Goal: Check status: Check status

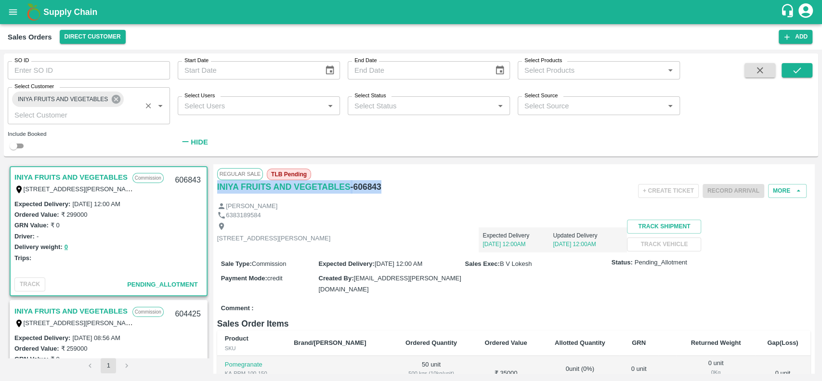
scroll to position [2, 0]
click at [117, 98] on icon at bounding box center [116, 99] width 11 height 11
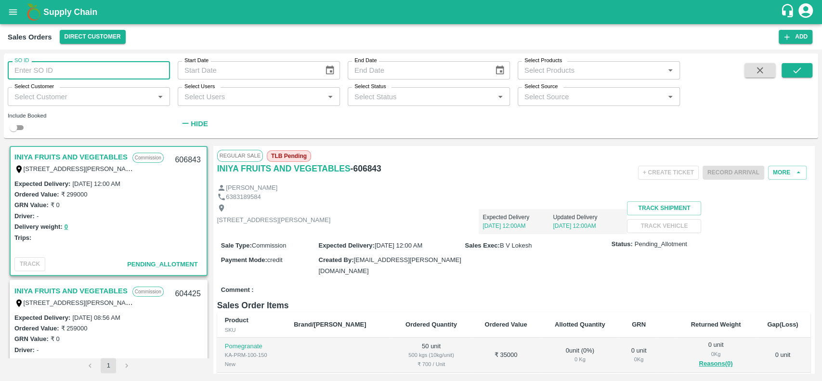
click at [96, 70] on input "SO ID" at bounding box center [89, 70] width 162 height 18
paste input "587221"
type input "587221"
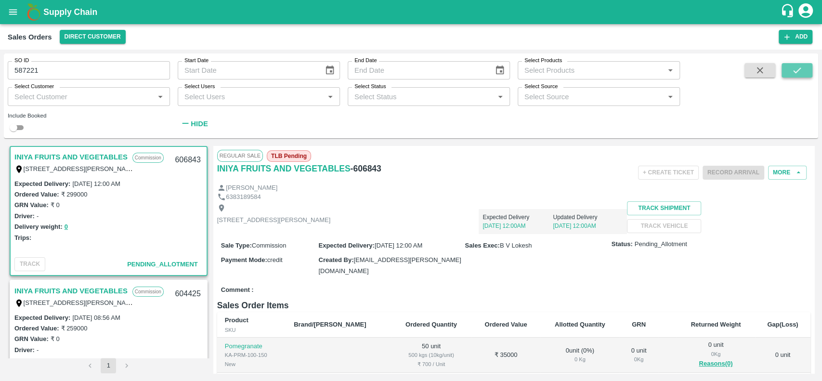
click at [794, 74] on icon "submit" at bounding box center [797, 70] width 11 height 11
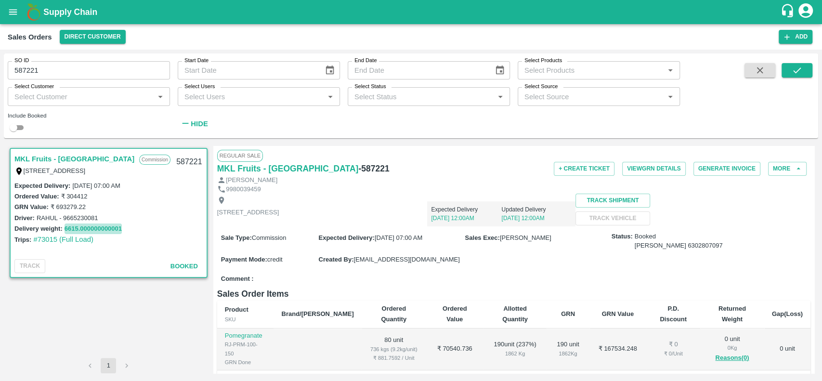
click at [112, 227] on button "6615.000000000001" at bounding box center [93, 228] width 57 height 11
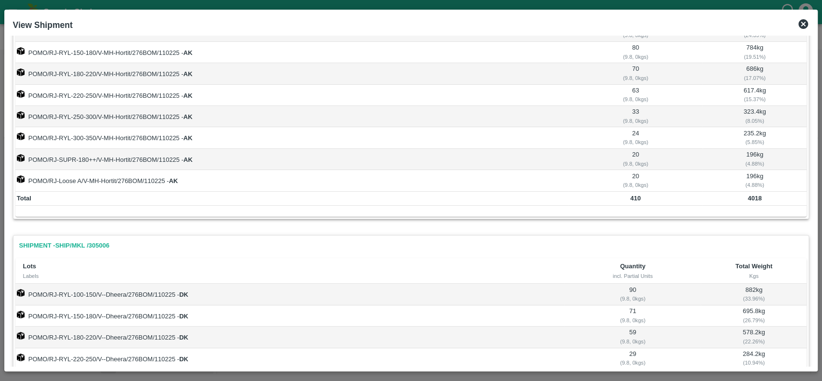
scroll to position [67, 0]
click at [803, 22] on icon at bounding box center [803, 24] width 10 height 10
